Goal: Communication & Community: Answer question/provide support

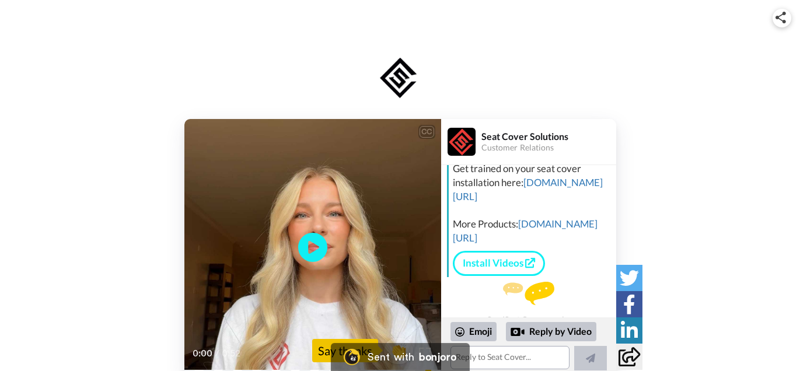
scroll to position [64, 0]
click at [308, 253] on icon "Play/Pause" at bounding box center [312, 246] width 31 height 55
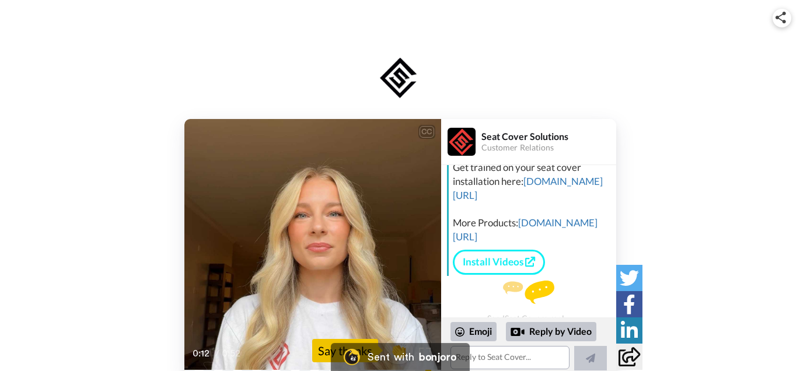
click at [199, 370] on div "0:12 / 0:52" at bounding box center [312, 358] width 257 height 25
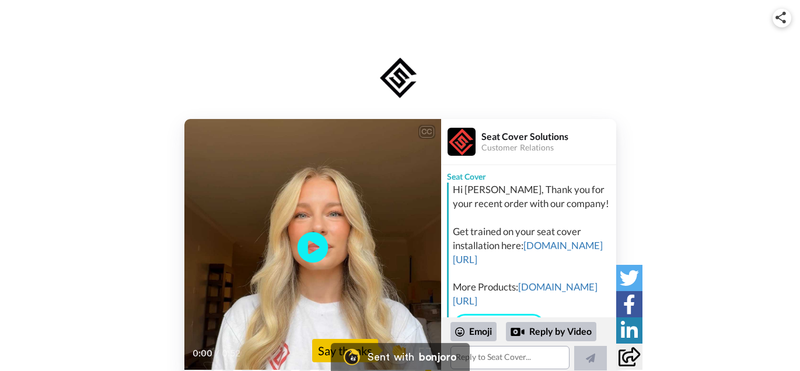
click at [321, 253] on icon at bounding box center [312, 247] width 31 height 31
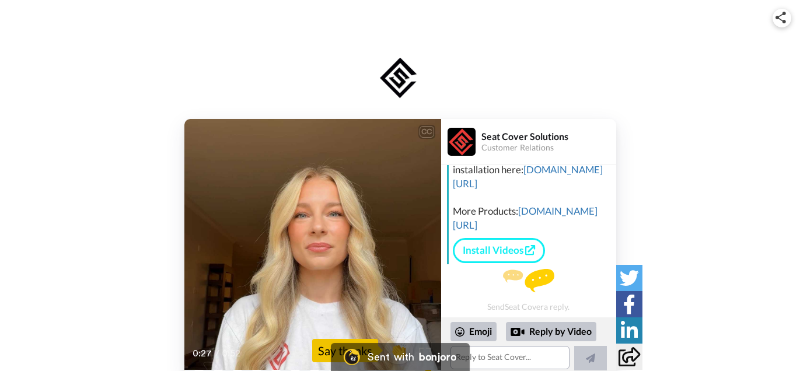
scroll to position [103, 0]
click at [489, 358] on textarea at bounding box center [510, 357] width 119 height 23
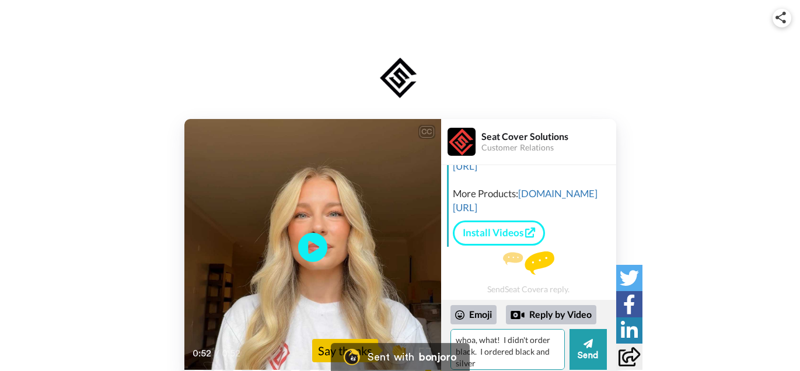
click at [548, 351] on textarea "whoa, what! I didn't order black. I ordered black and silver" at bounding box center [508, 349] width 114 height 41
click at [500, 364] on textarea "whoa, what! I didn't order black. I ordered black with the silver" at bounding box center [508, 349] width 114 height 41
click at [496, 365] on textarea "whoa, what! I didn't order black. I ordered black with the silver." at bounding box center [508, 349] width 114 height 41
type textarea "whoa, what! I didn't order black. I ordered black with the silver. I'll look fo…"
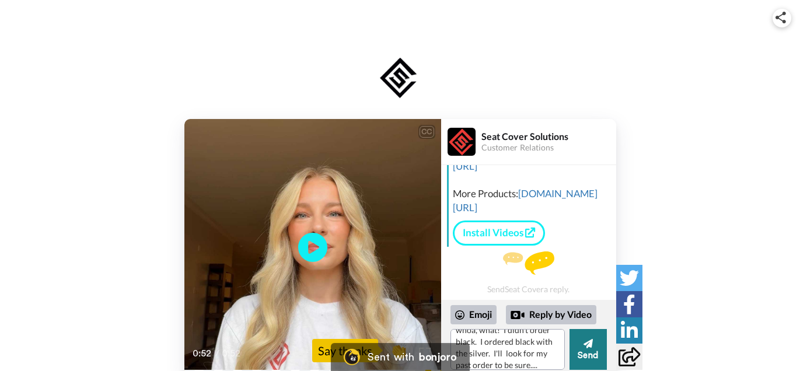
click at [578, 347] on button "Send" at bounding box center [588, 349] width 37 height 41
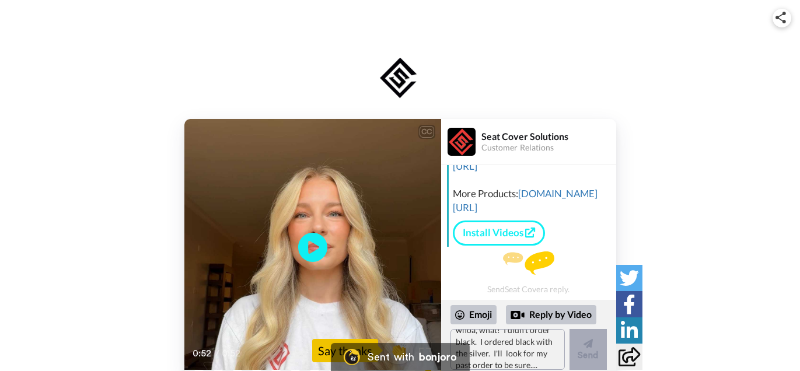
scroll to position [0, 0]
